Goal: Task Accomplishment & Management: Manage account settings

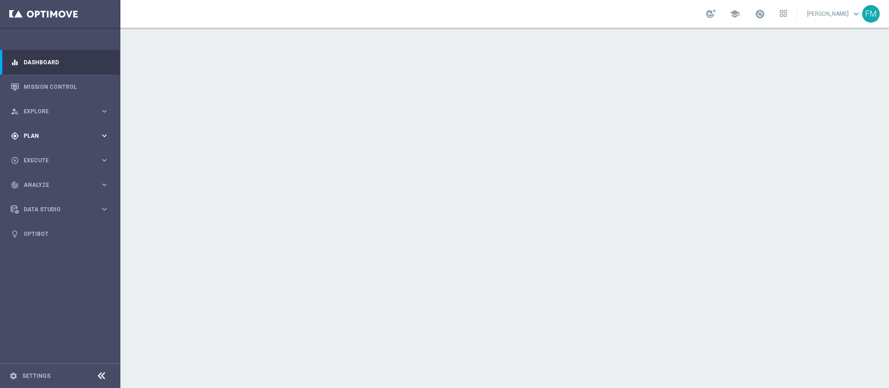
click at [69, 137] on span "Plan" at bounding box center [62, 136] width 76 height 6
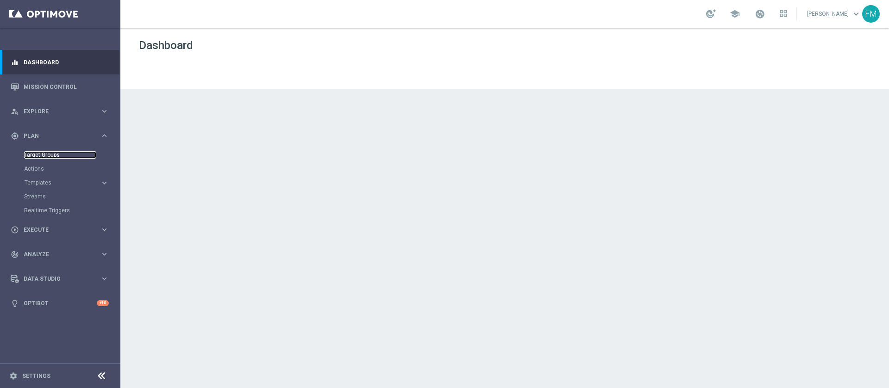
click at [42, 155] on link "Target Groups" at bounding box center [60, 154] width 72 height 7
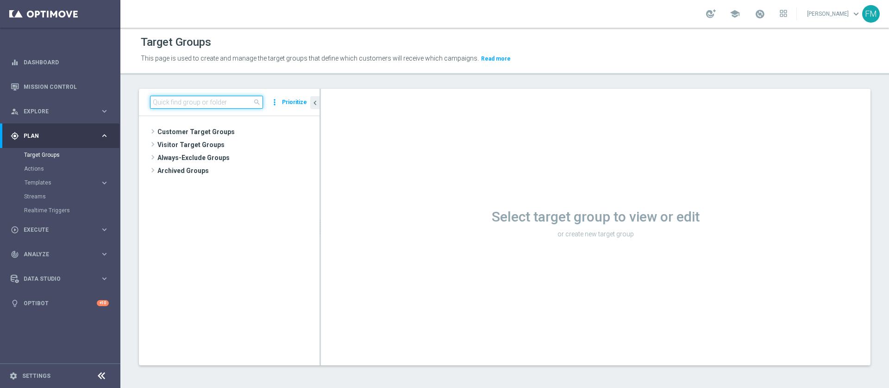
click at [189, 103] on input at bounding box center [206, 102] width 113 height 13
paste input "Multi Master Low 1st NO Sport lm"
type input "Multi Master Low 1st NO Sport lm"
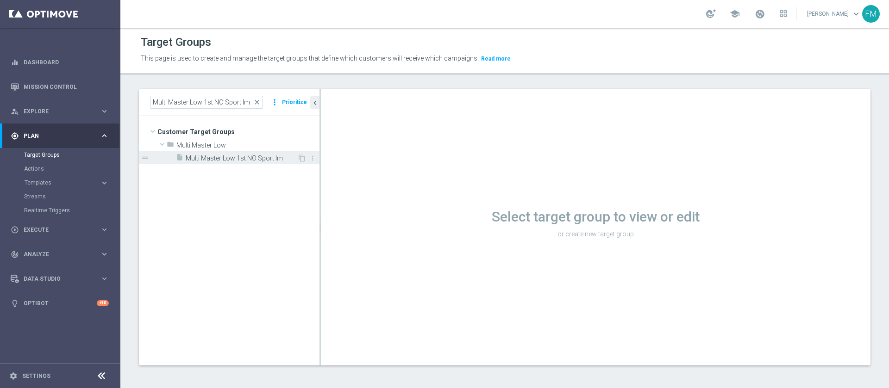
click at [261, 162] on span "Multi Master Low 1st NO Sport lm" at bounding box center [242, 159] width 112 height 8
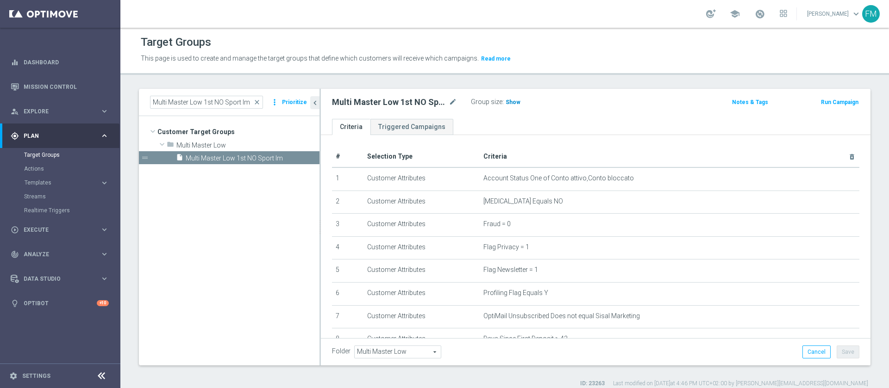
click at [512, 104] on span "Show" at bounding box center [513, 102] width 15 height 6
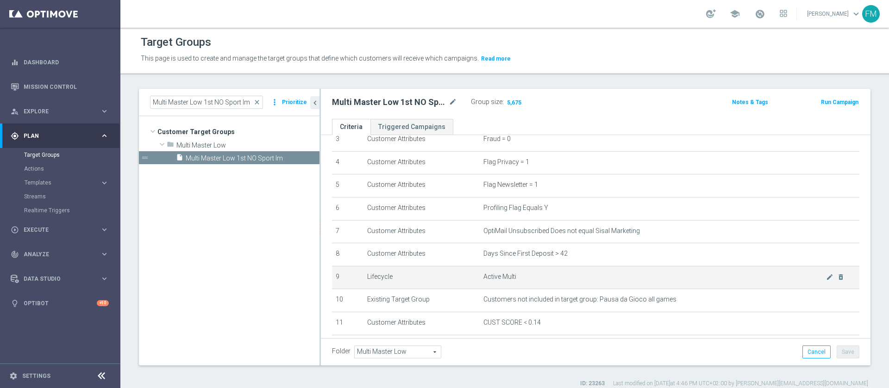
scroll to position [208, 0]
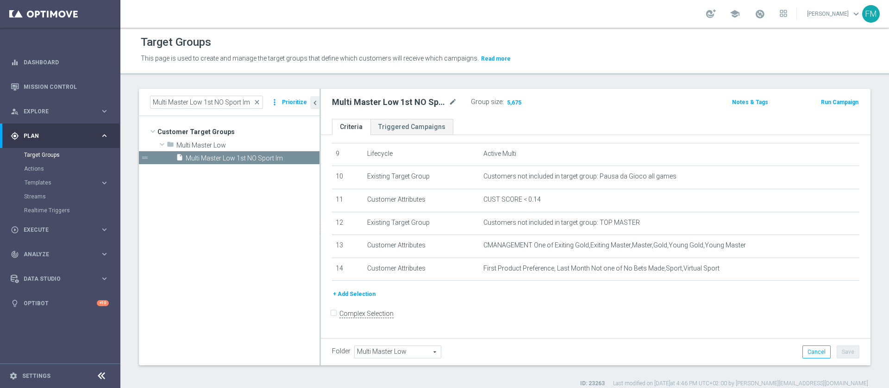
click at [350, 300] on button "+ Add Selection" at bounding box center [354, 294] width 44 height 10
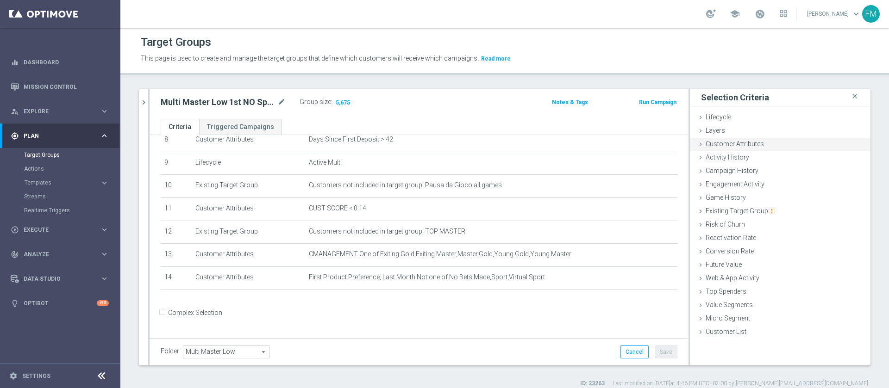
click at [744, 141] on span "Customer Attributes" at bounding box center [735, 143] width 58 height 7
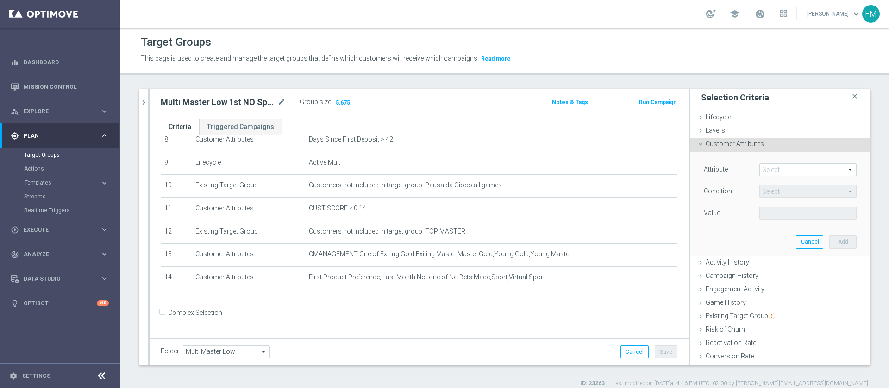
click at [793, 171] on span at bounding box center [808, 170] width 96 height 12
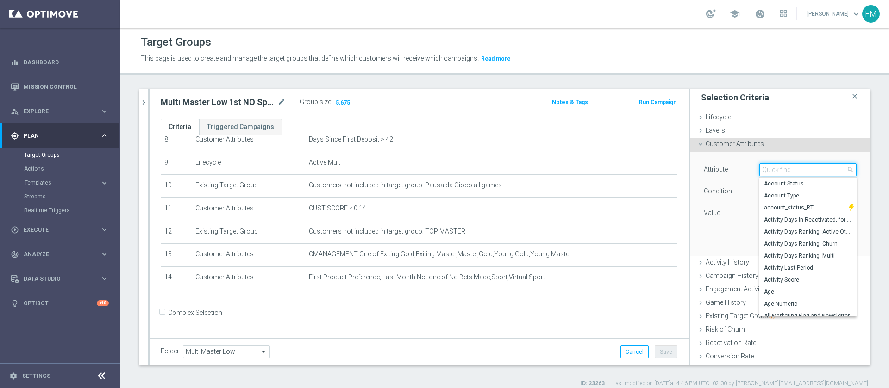
click at [795, 170] on input "search" at bounding box center [807, 169] width 97 height 13
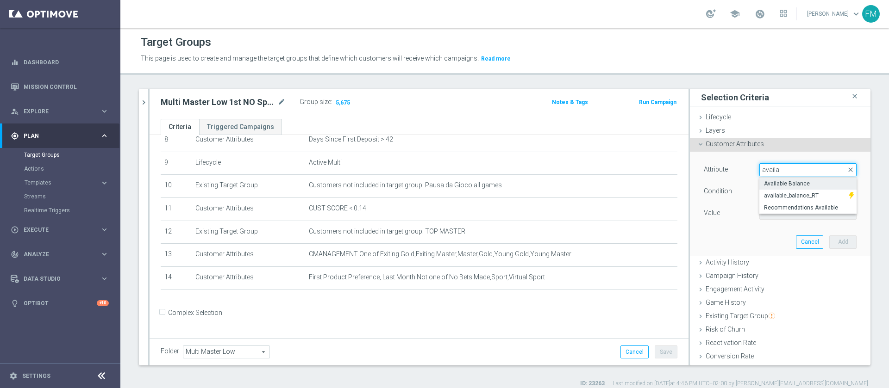
type input "availa"
click at [786, 189] on label "Available Balance" at bounding box center [807, 184] width 97 height 12
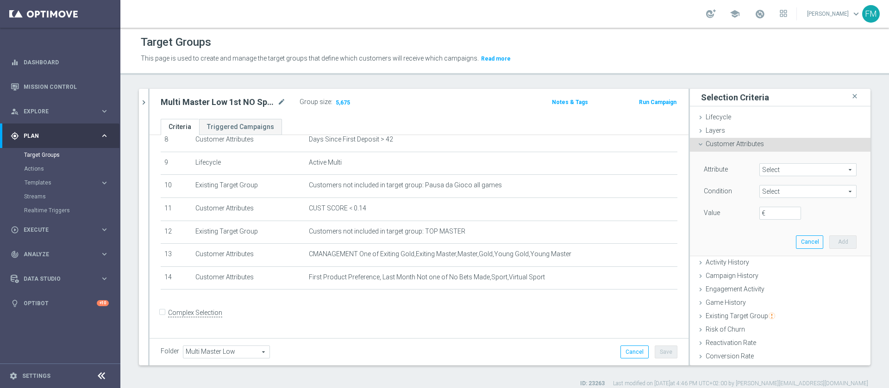
type input "Available Balance"
click at [792, 194] on span "=" at bounding box center [808, 192] width 96 height 12
click at [781, 265] on span ">=" at bounding box center [808, 265] width 88 height 7
type input ">="
click at [771, 214] on input "€" at bounding box center [780, 213] width 42 height 13
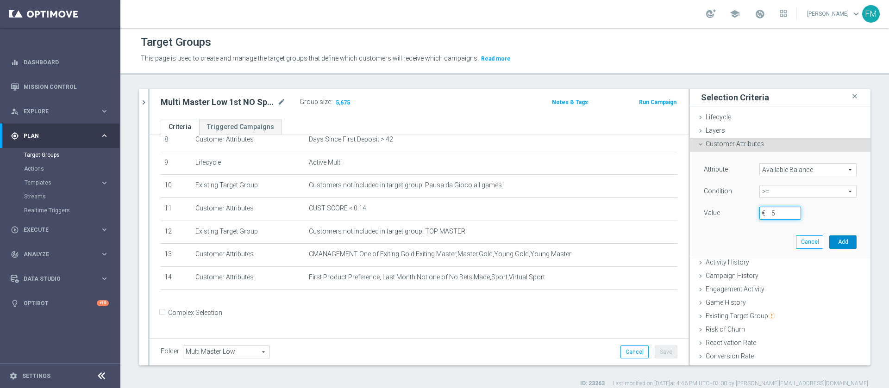
type input "5"
click at [829, 236] on button "Add" at bounding box center [842, 242] width 27 height 13
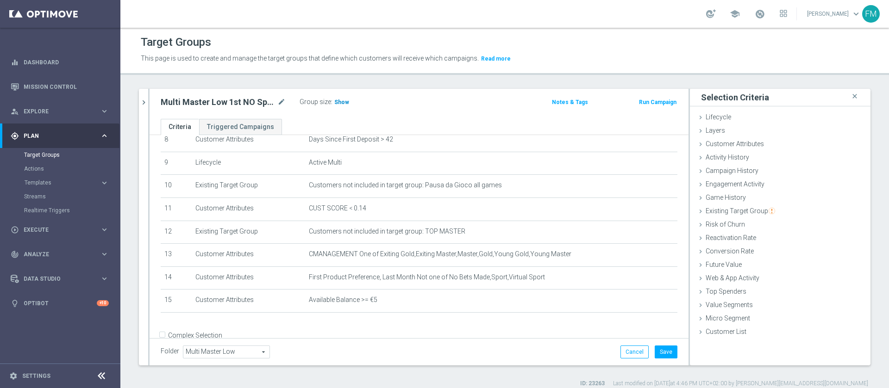
click at [342, 100] on span "Show" at bounding box center [341, 102] width 15 height 6
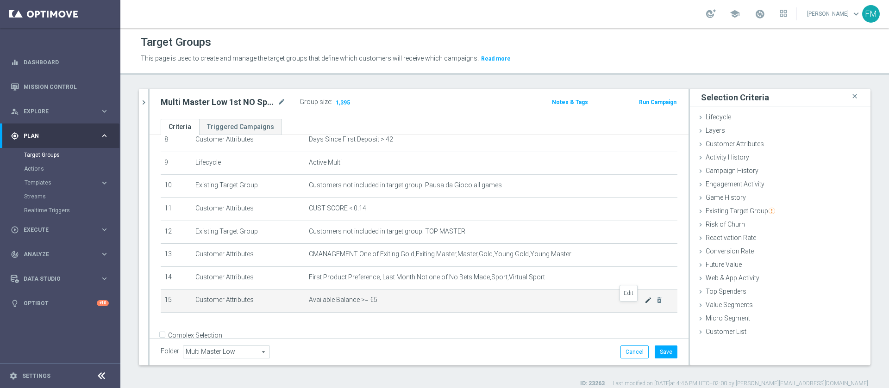
click at [644, 304] on icon "mode_edit" at bounding box center [647, 300] width 7 height 7
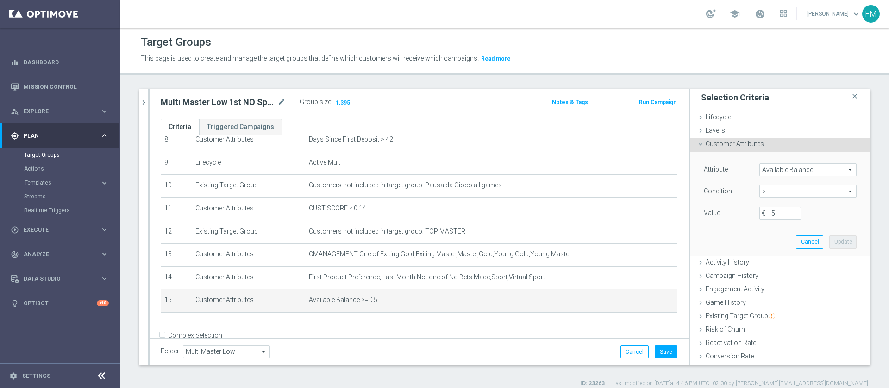
click at [764, 194] on span ">=" at bounding box center [808, 192] width 96 height 12
click at [764, 206] on span "<" at bounding box center [808, 205] width 88 height 7
type input "<"
click at [759, 213] on input "€" at bounding box center [780, 213] width 42 height 13
type input "5"
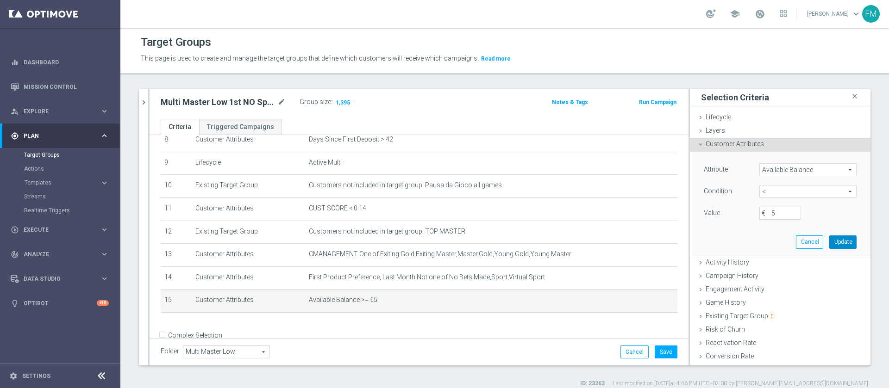
click at [829, 247] on button "Update" at bounding box center [842, 242] width 27 height 13
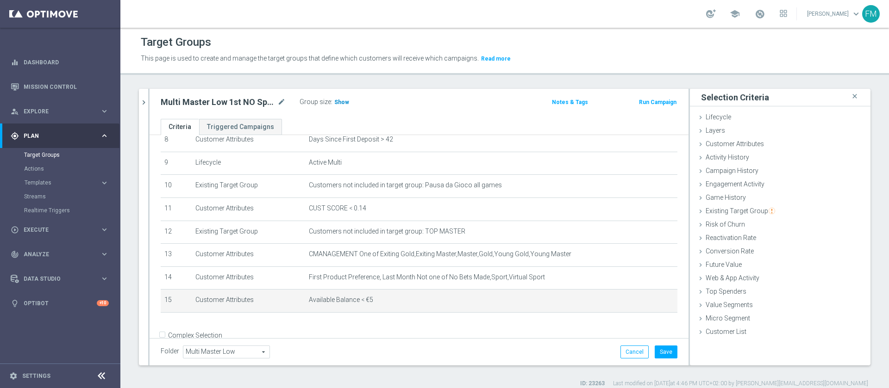
click at [336, 105] on span "Show" at bounding box center [341, 102] width 15 height 6
click at [656, 304] on icon "delete_forever" at bounding box center [659, 300] width 7 height 7
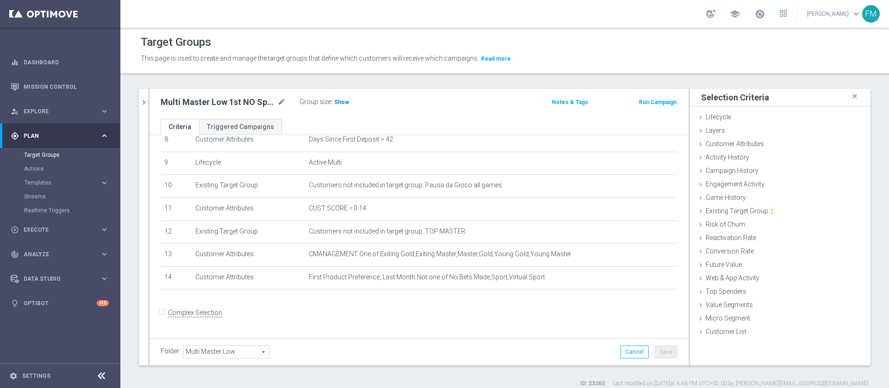
click at [337, 103] on span "Show" at bounding box center [341, 102] width 15 height 6
click at [138, 94] on div "Multi Master Low 1st NO Sport lm close more_vert Prioritize Customer Target Gro…" at bounding box center [504, 238] width 768 height 299
click at [139, 99] on icon "chevron_right" at bounding box center [143, 102] width 9 height 9
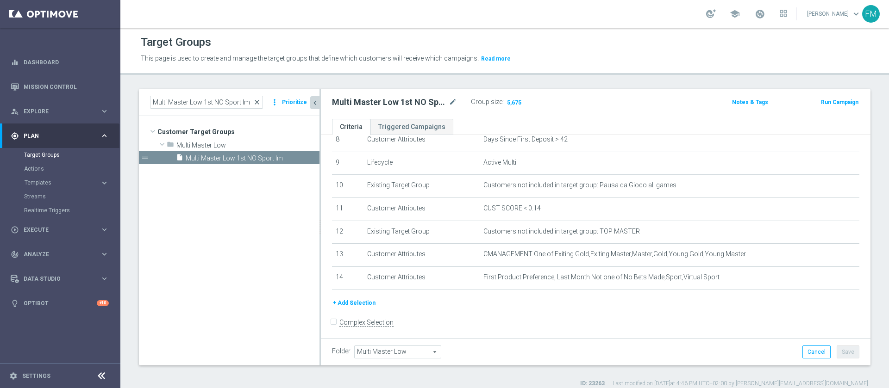
click at [260, 102] on span "close" at bounding box center [256, 102] width 7 height 7
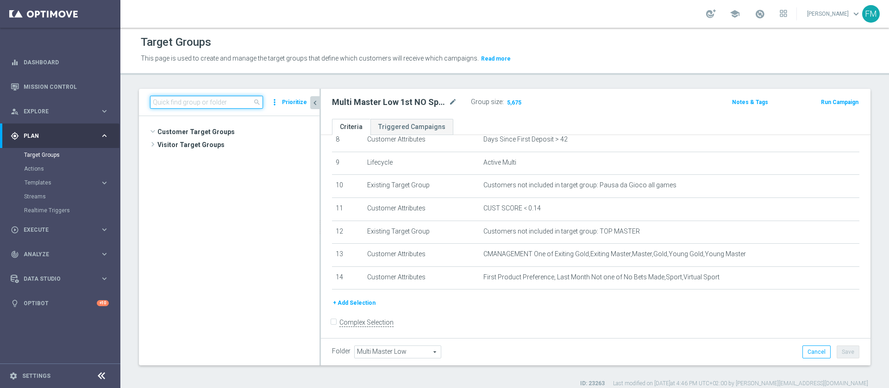
scroll to position [273, 0]
click at [199, 96] on input at bounding box center [206, 102] width 113 height 13
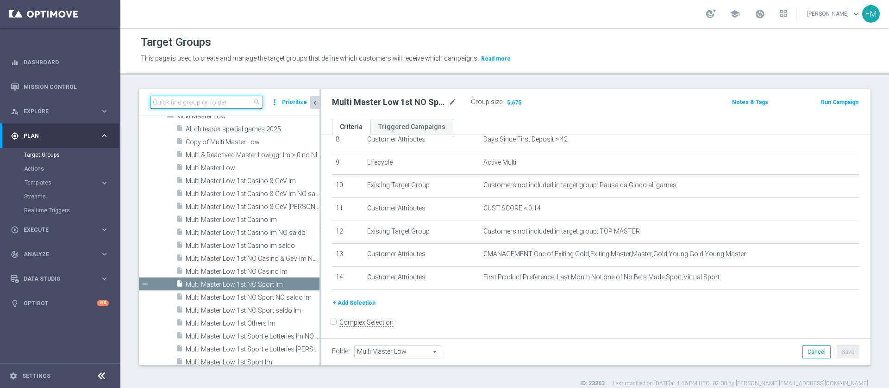
paste input "Giocanti Talent M-1 non Active mtd"
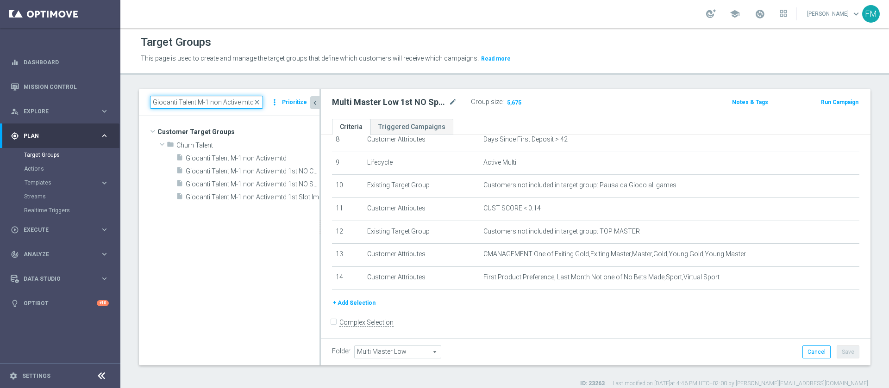
scroll to position [0, 0]
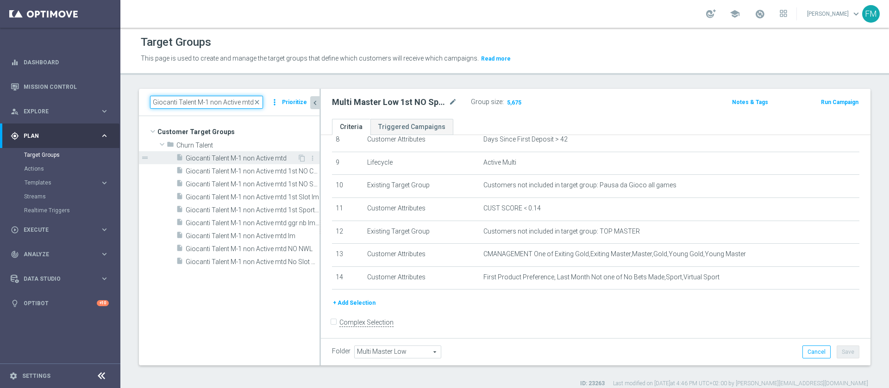
type input "Giocanti Talent M-1 non Active mtd"
click at [241, 156] on span "Giocanti Talent M-1 non Active mtd" at bounding box center [242, 159] width 112 height 8
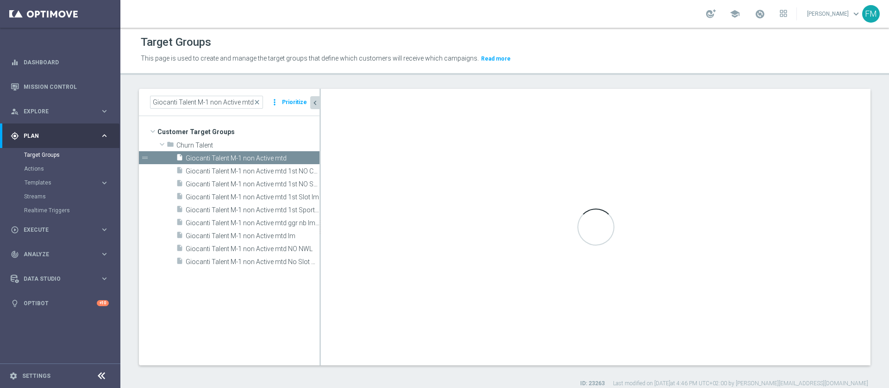
type input "Churn Talent"
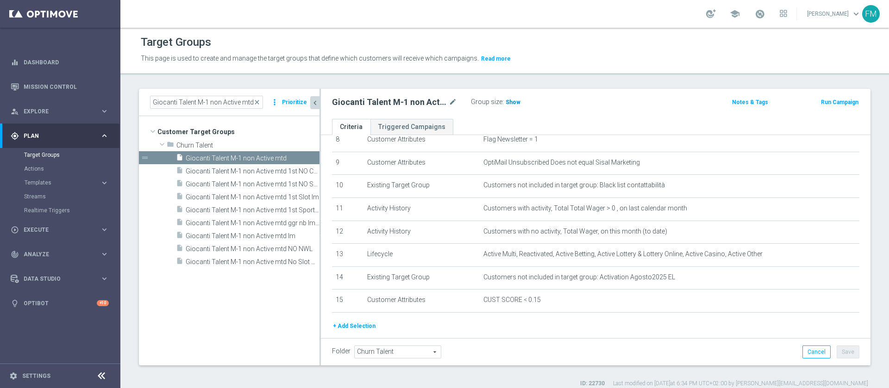
click at [514, 100] on span "Show" at bounding box center [513, 102] width 15 height 6
click at [450, 100] on icon "mode_edit" at bounding box center [453, 102] width 8 height 11
click at [260, 103] on span "close" at bounding box center [256, 102] width 7 height 7
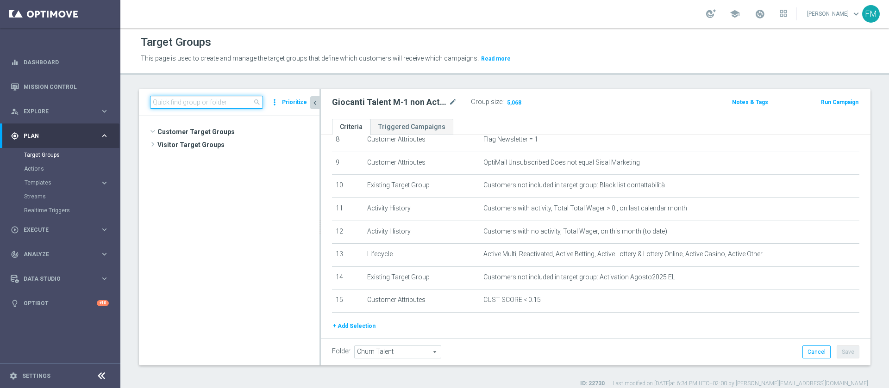
scroll to position [429, 0]
click at [229, 103] on input at bounding box center [206, 102] width 113 height 13
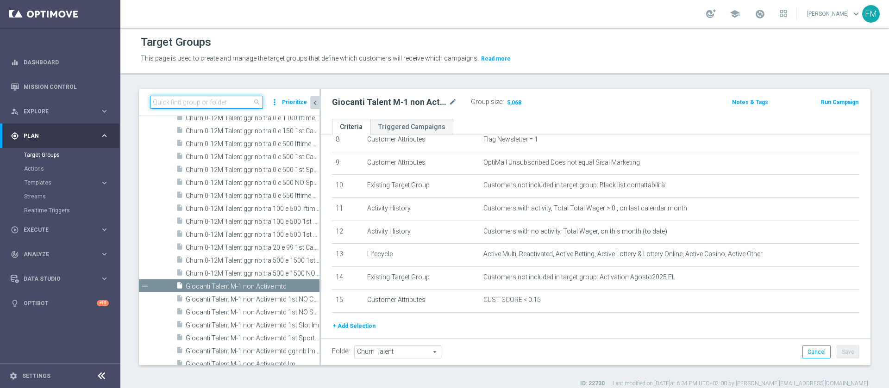
paste input "Giocanti Master low M-1 non Active mtd"
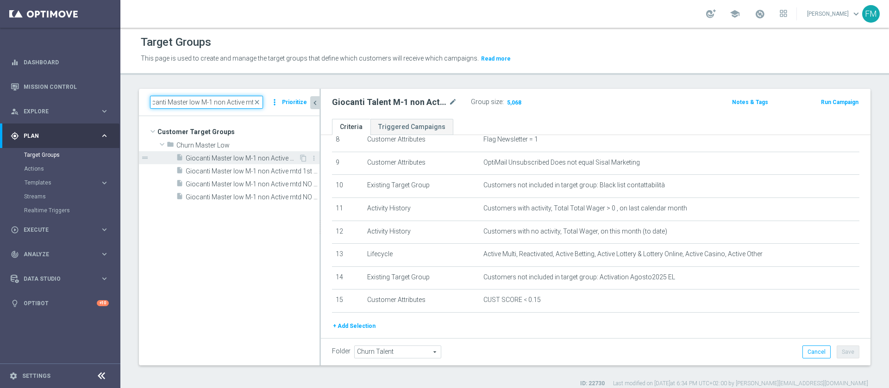
type input "Giocanti Master low M-1 non Active mtd"
click at [257, 160] on span "Giocanti Master low M-1 non Active mtd" at bounding box center [242, 159] width 113 height 8
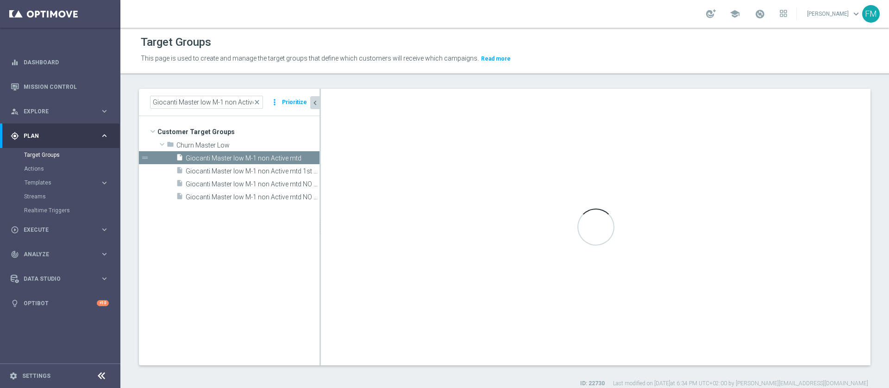
type input "Churn Master Low"
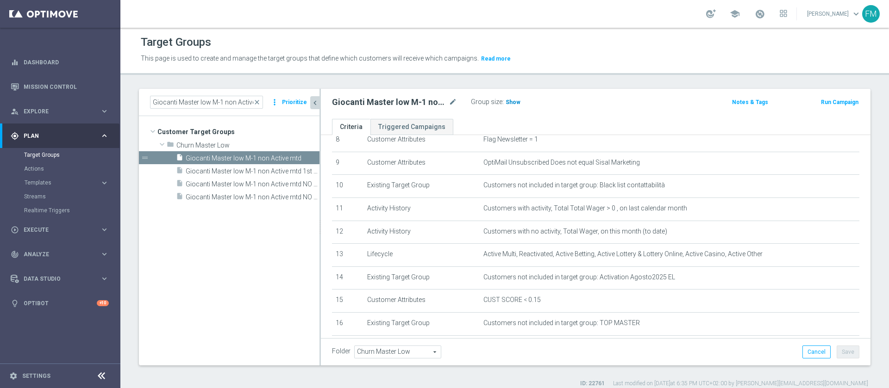
click at [508, 100] on span "Show" at bounding box center [513, 102] width 15 height 6
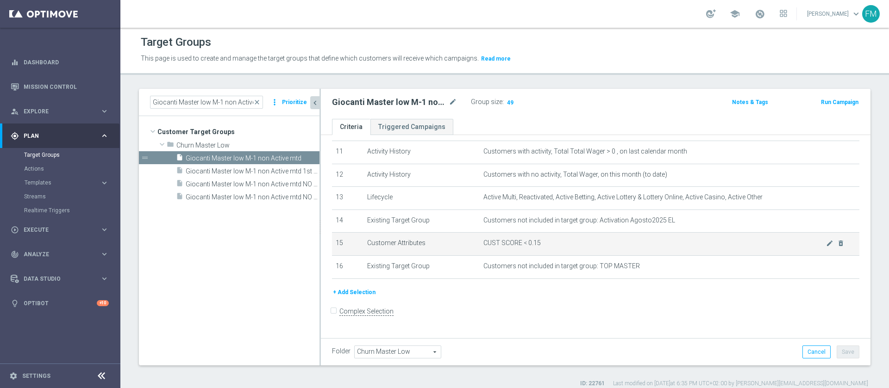
scroll to position [187, 0]
